Goal: Information Seeking & Learning: Learn about a topic

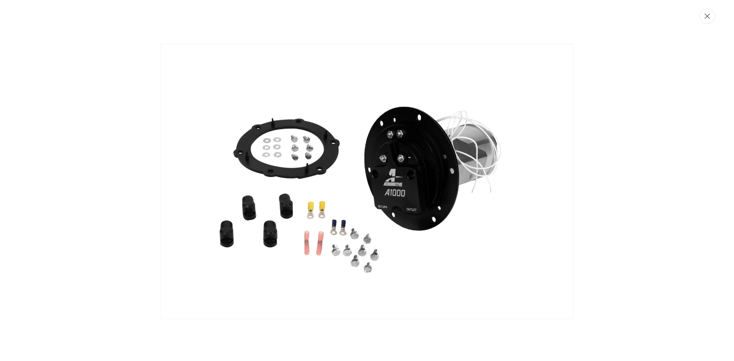
click at [706, 21] on button "Close" at bounding box center [706, 16] width 15 height 16
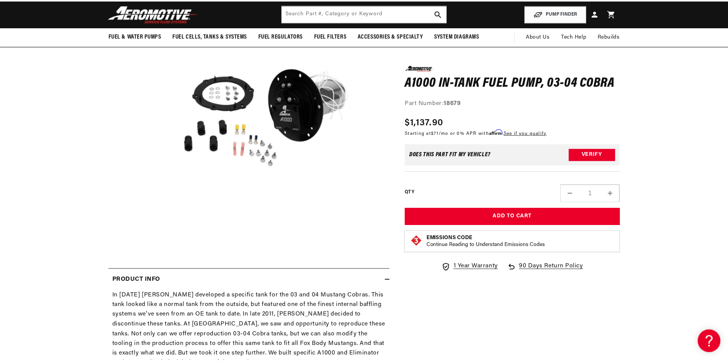
scroll to position [0, 0]
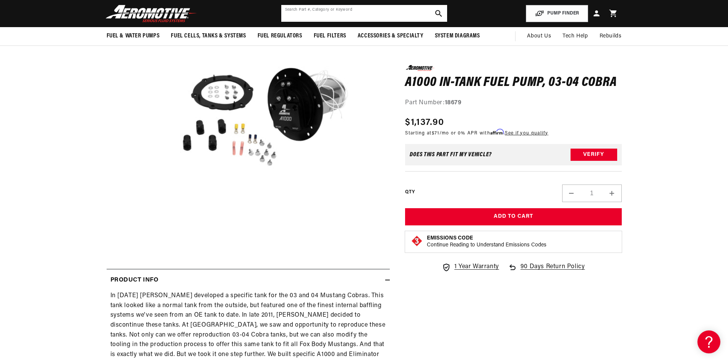
click at [316, 13] on input "text" at bounding box center [364, 13] width 166 height 17
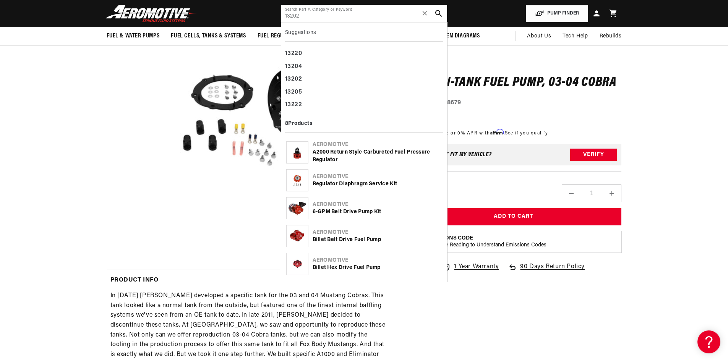
type input "13202"
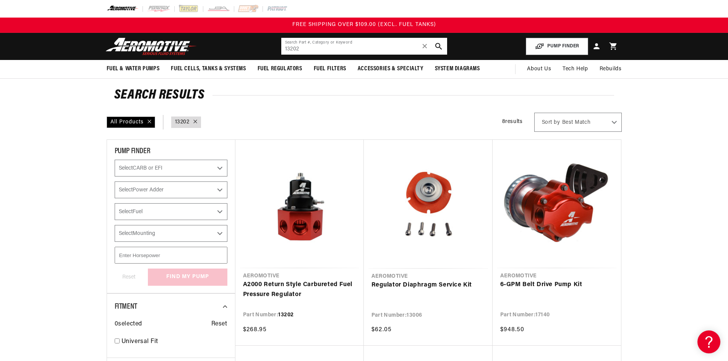
click at [306, 48] on input "13202" at bounding box center [364, 46] width 166 height 17
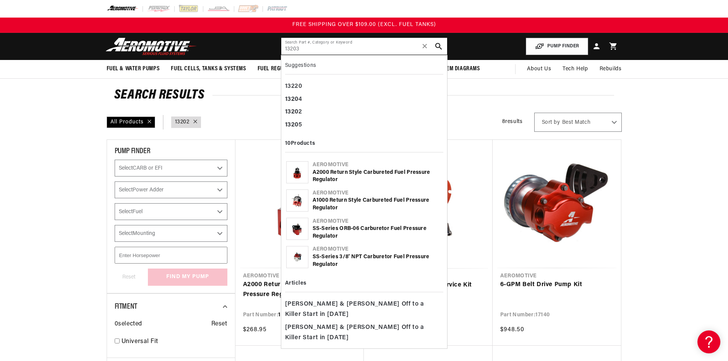
type input "13203"
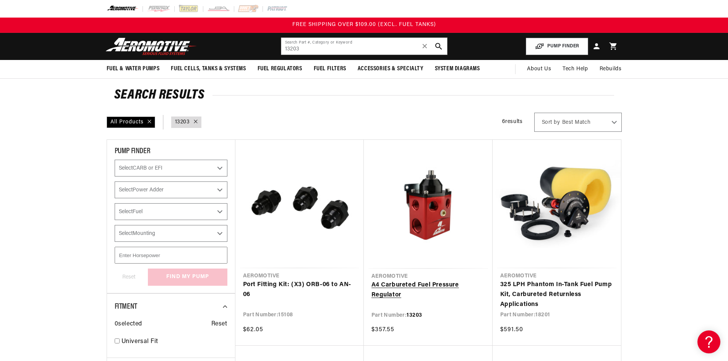
click at [449, 283] on link "A4 Carbureted Fuel Pressure Regulator" at bounding box center [428, 290] width 114 height 19
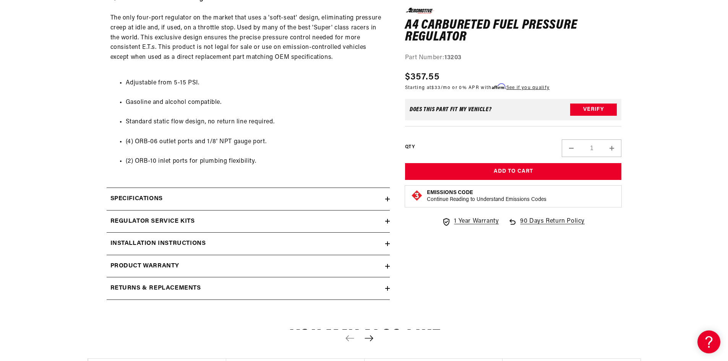
scroll to position [420, 0]
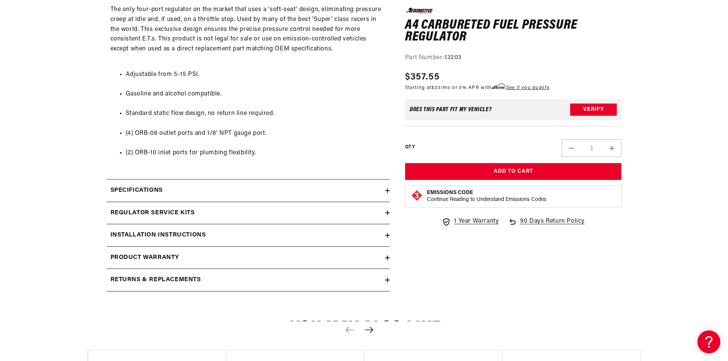
click at [189, 191] on div "Specifications" at bounding box center [246, 191] width 279 height 10
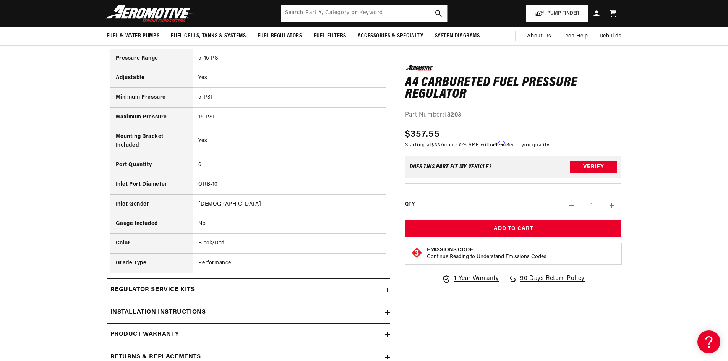
scroll to position [535, 0]
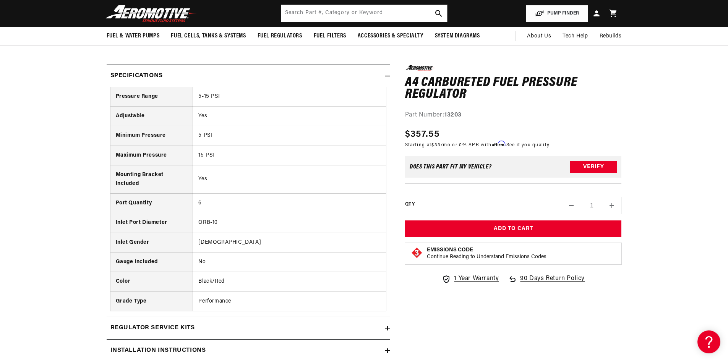
click at [247, 243] on td "Female" at bounding box center [289, 242] width 193 height 19
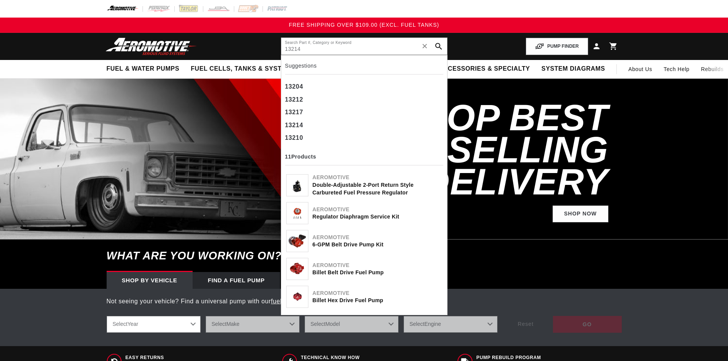
type input "13214"
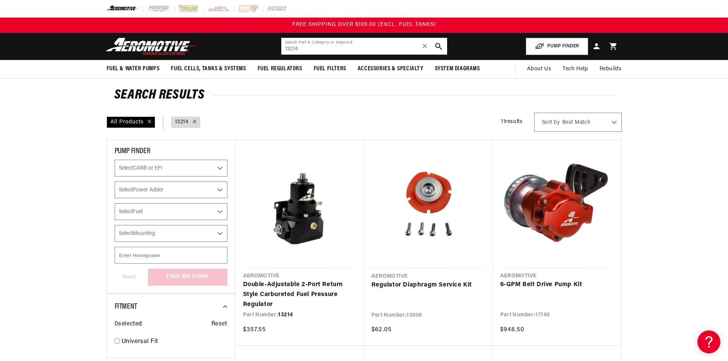
drag, startPoint x: 276, startPoint y: 49, endPoint x: 263, endPoint y: 51, distance: 13.6
click at [263, 51] on header "Fuel & Water Pumps Back In-Tank In-Line Fuel Pumps" at bounding box center [364, 46] width 553 height 27
paste input "836"
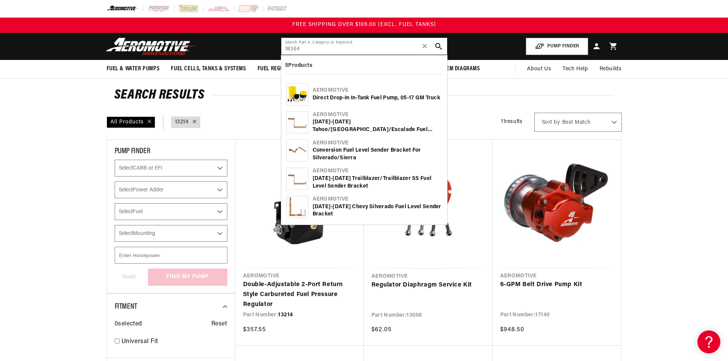
type input "18364"
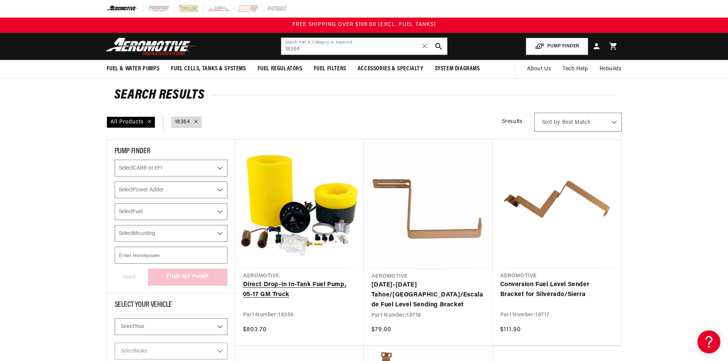
click at [289, 288] on link "Direct Drop-In In-Tank Fuel Pump, 05-17 GM Truck" at bounding box center [299, 289] width 113 height 19
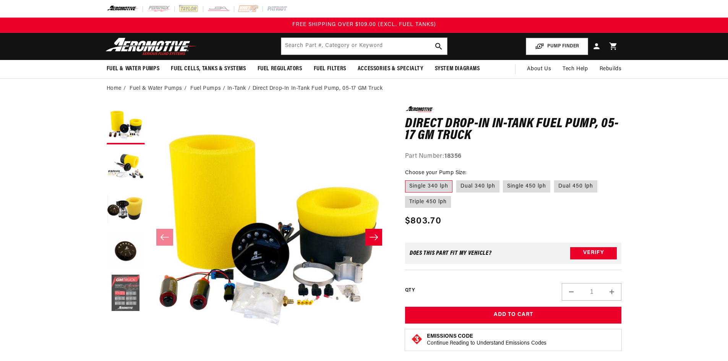
click at [128, 282] on button "Load image 5 in gallery view" at bounding box center [126, 293] width 38 height 38
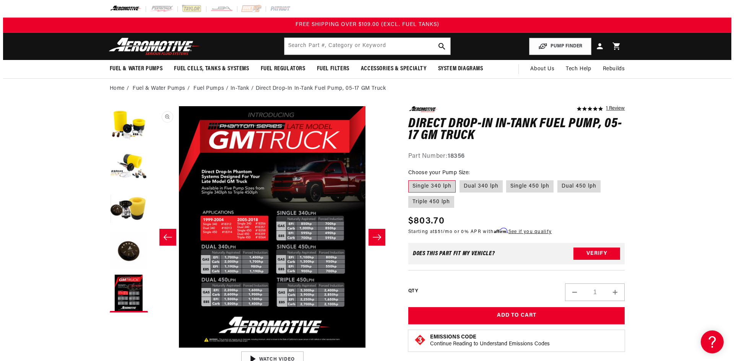
scroll to position [0, 965]
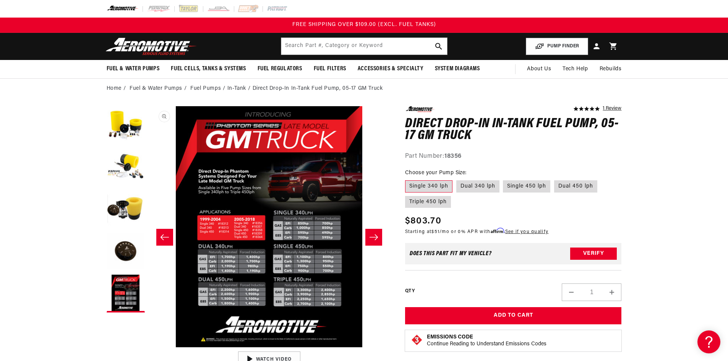
click at [148, 347] on button "Open media 5 in modal" at bounding box center [148, 347] width 0 height 0
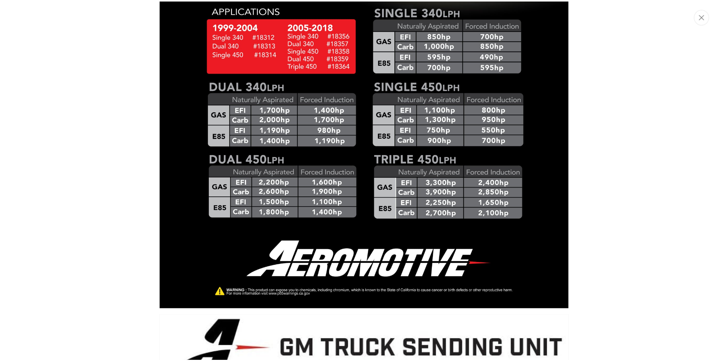
scroll to position [1883, 0]
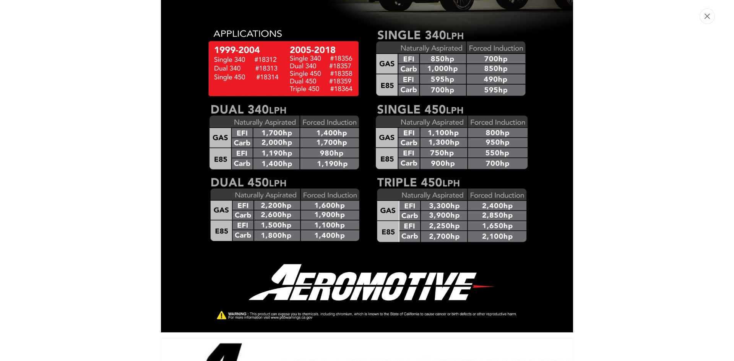
click at [704, 19] on button "Close" at bounding box center [706, 16] width 15 height 16
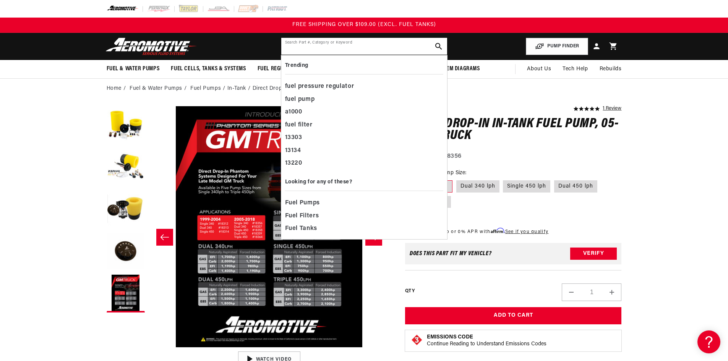
click at [305, 51] on input "text" at bounding box center [364, 46] width 166 height 17
click at [497, 143] on div "5.0 star rating 1 Review Direct Drop-In In-Tank Fuel Pump, 05-17 GM Truck Direc…" at bounding box center [513, 133] width 217 height 55
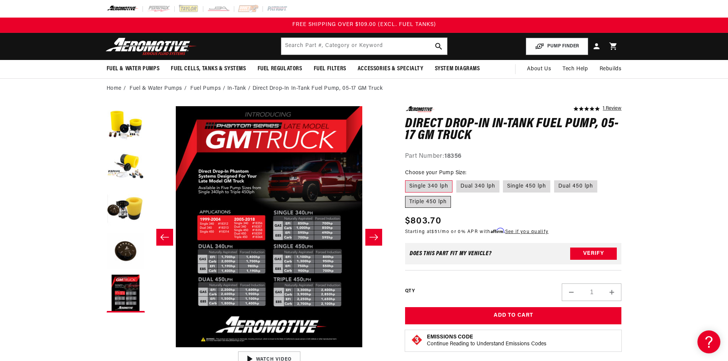
click at [433, 201] on label "Triple 450 lph" at bounding box center [428, 202] width 46 height 12
click at [601, 179] on input "Triple 450 lph" at bounding box center [601, 179] width 0 height 0
radio input "true"
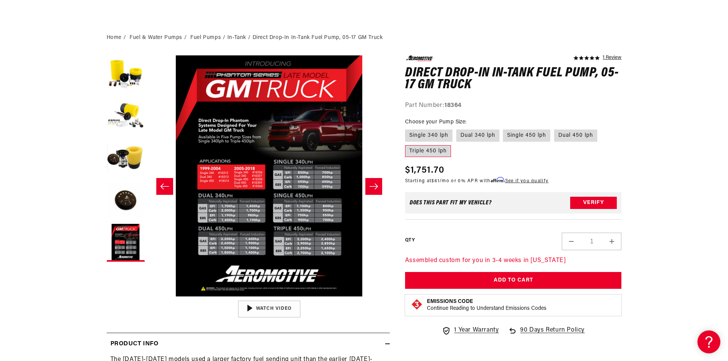
scroll to position [38, 0]
